Goal: Task Accomplishment & Management: Manage account settings

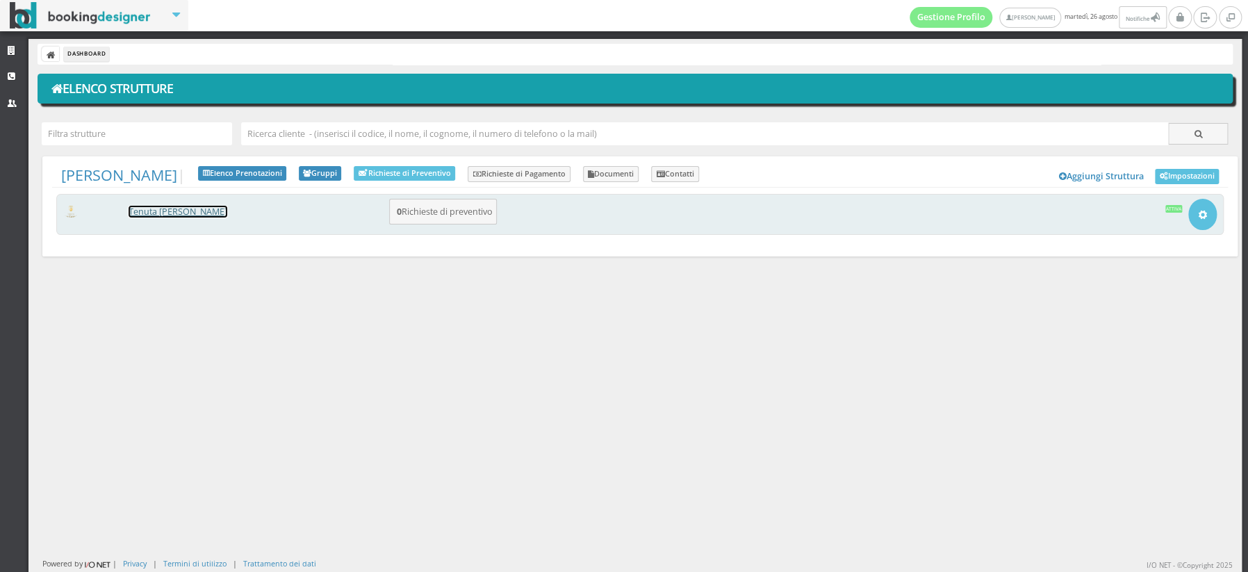
click at [166, 212] on link "[PERSON_NAME] [PERSON_NAME]" at bounding box center [178, 212] width 99 height 12
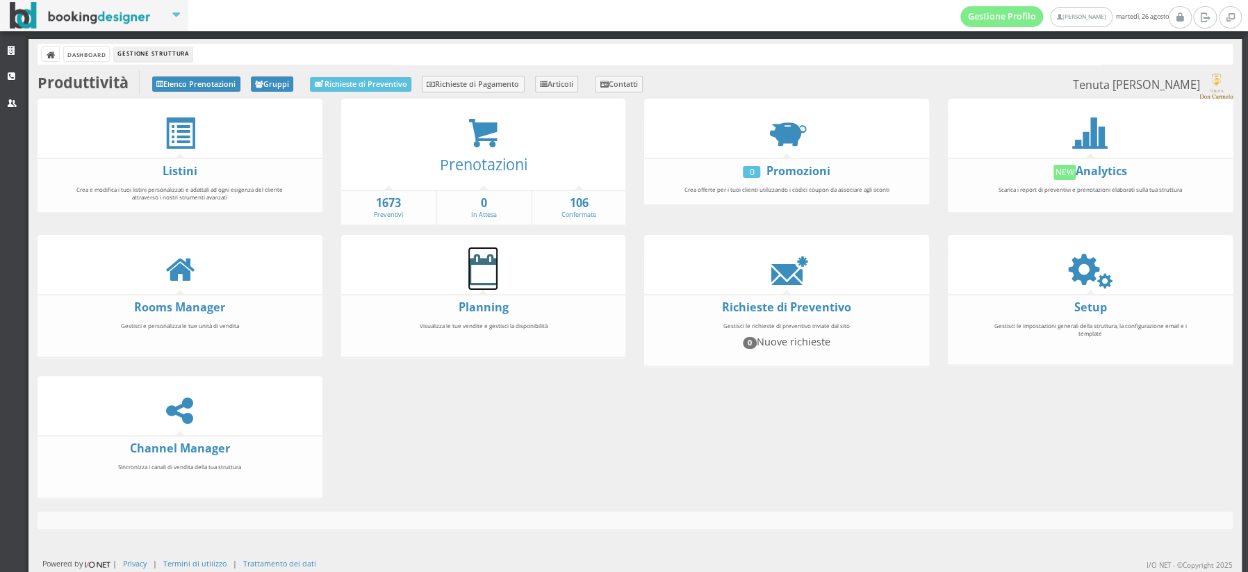
click at [481, 268] on icon at bounding box center [482, 269] width 29 height 31
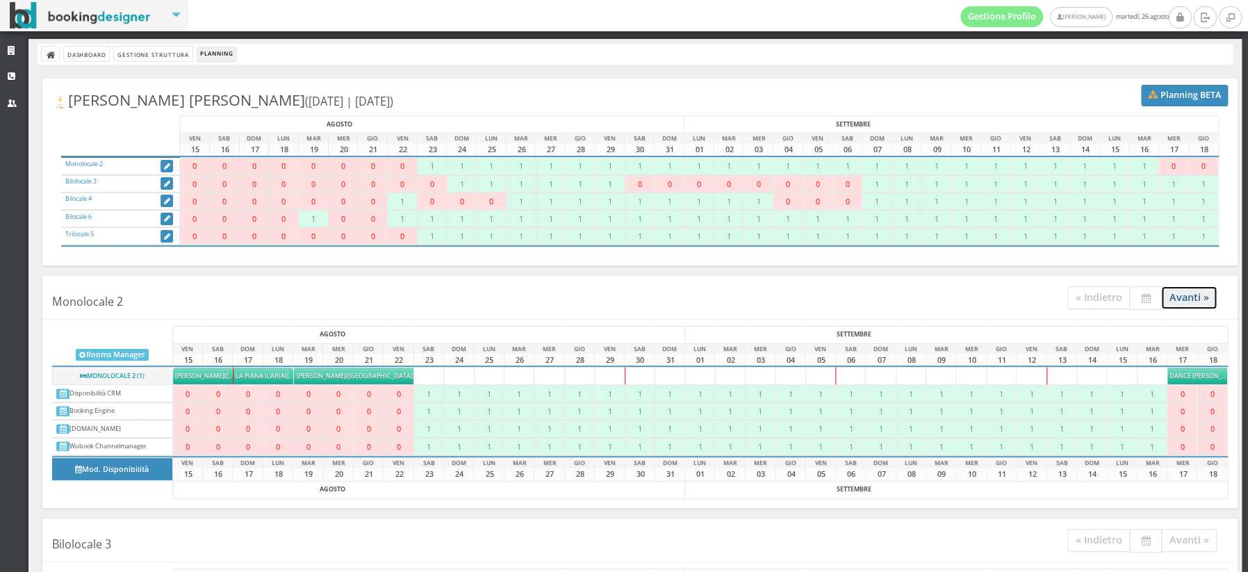
click at [1203, 297] on link "Avanti »" at bounding box center [1189, 297] width 56 height 23
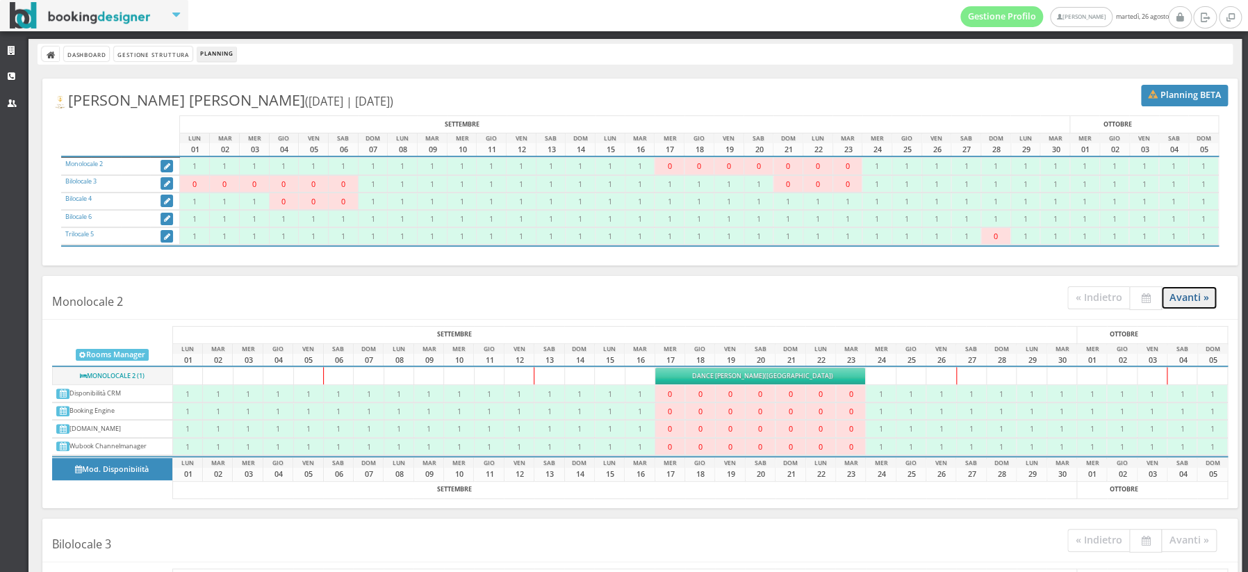
click at [1203, 297] on link "Avanti »" at bounding box center [1189, 297] width 56 height 23
